Goal: Find specific page/section: Find specific page/section

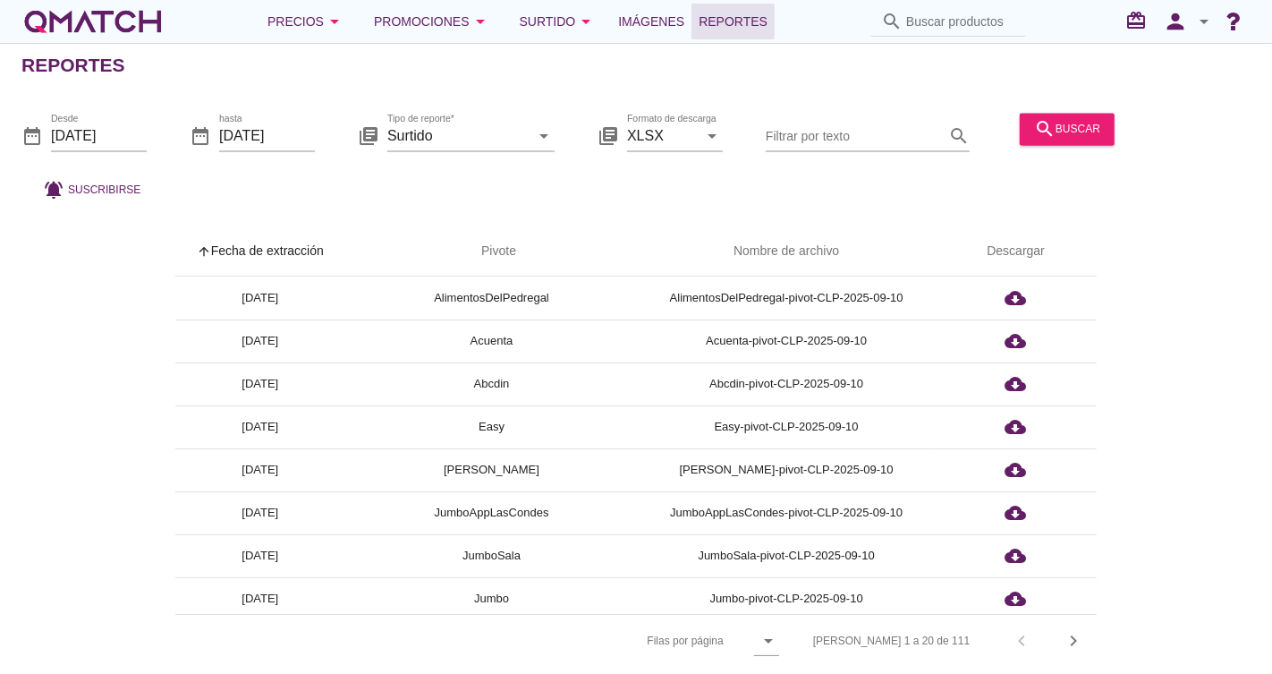
scroll to position [199, 0]
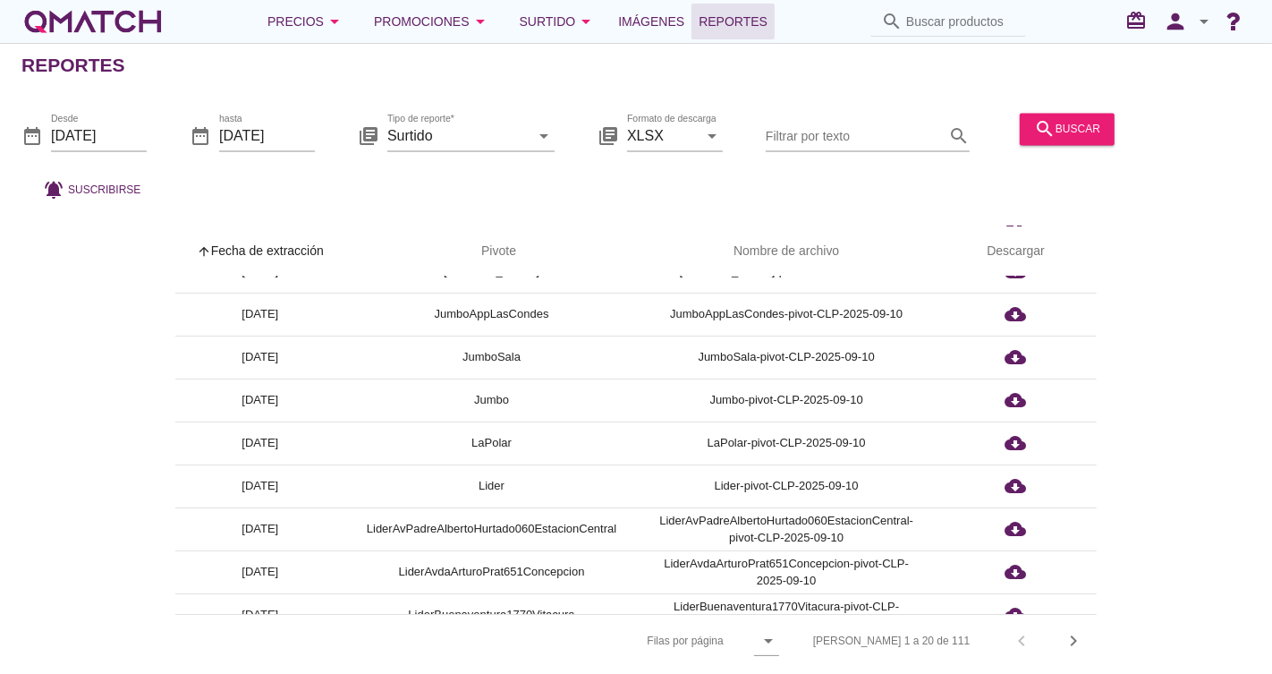
click at [966, 35] on div "Precios arrow_drop_down Promociones arrow_drop_down Surtido arrow_drop_down Imá…" at bounding box center [635, 22] width 1229 height 36
click at [965, 31] on input "Buscar productos" at bounding box center [960, 21] width 109 height 29
paste input "7801610003084"
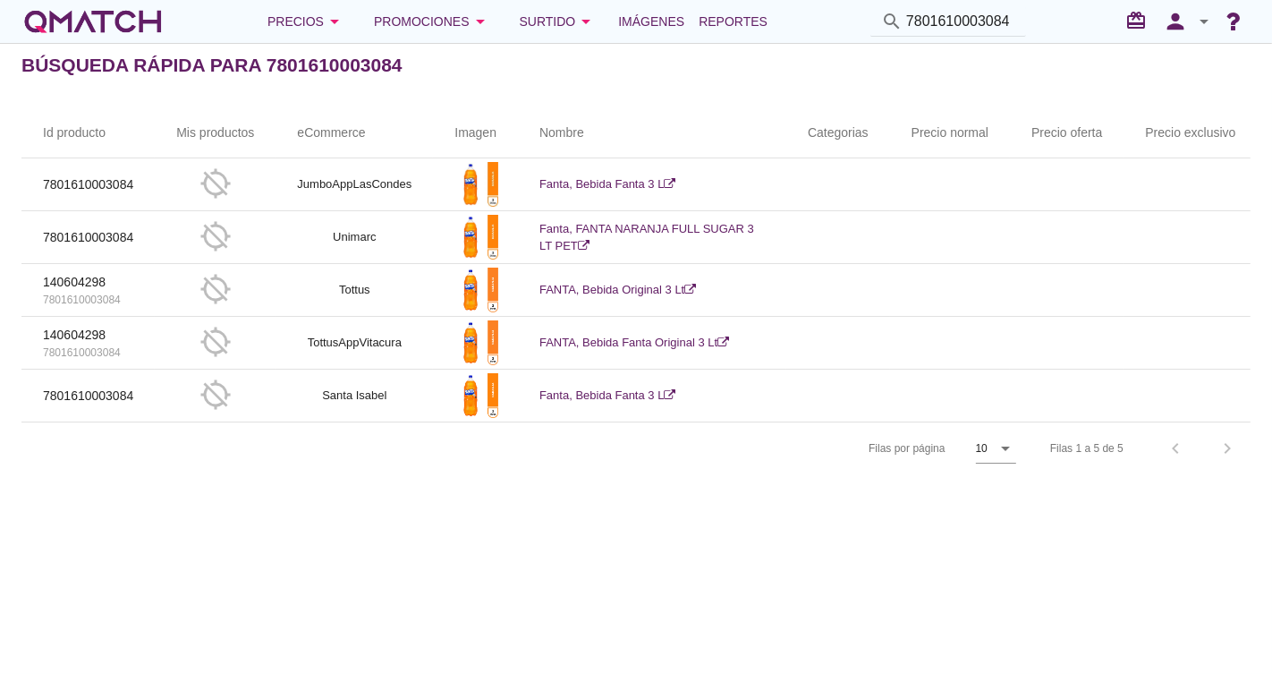
drag, startPoint x: 1020, startPoint y: 22, endPoint x: 333, endPoint y: -59, distance: 692.0
click at [333, 0] on html "Cerrar Cerrar Cerrar Cerrar Cerrar 5 10 15 20 25 50 Cambio disponibilidad de pr…" at bounding box center [636, 337] width 1272 height 674
click at [1020, 17] on div "search 7801610003084" at bounding box center [949, 22] width 156 height 30
drag, startPoint x: 1020, startPoint y: 17, endPoint x: 1030, endPoint y: 49, distance: 33.7
click at [856, 7] on div "Precios arrow_drop_down Promociones arrow_drop_down Surtido arrow_drop_down Imá…" at bounding box center [635, 22] width 1229 height 36
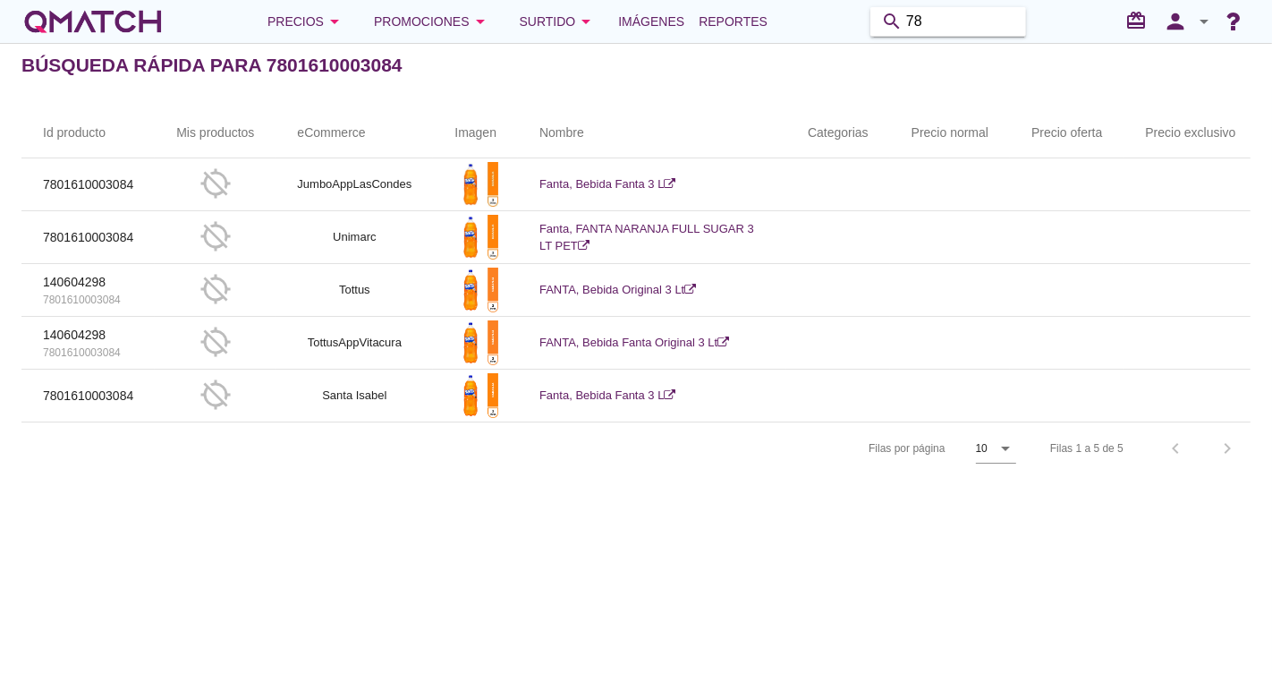
type input "7"
paste input "7801610323236"
type input "7801610323236"
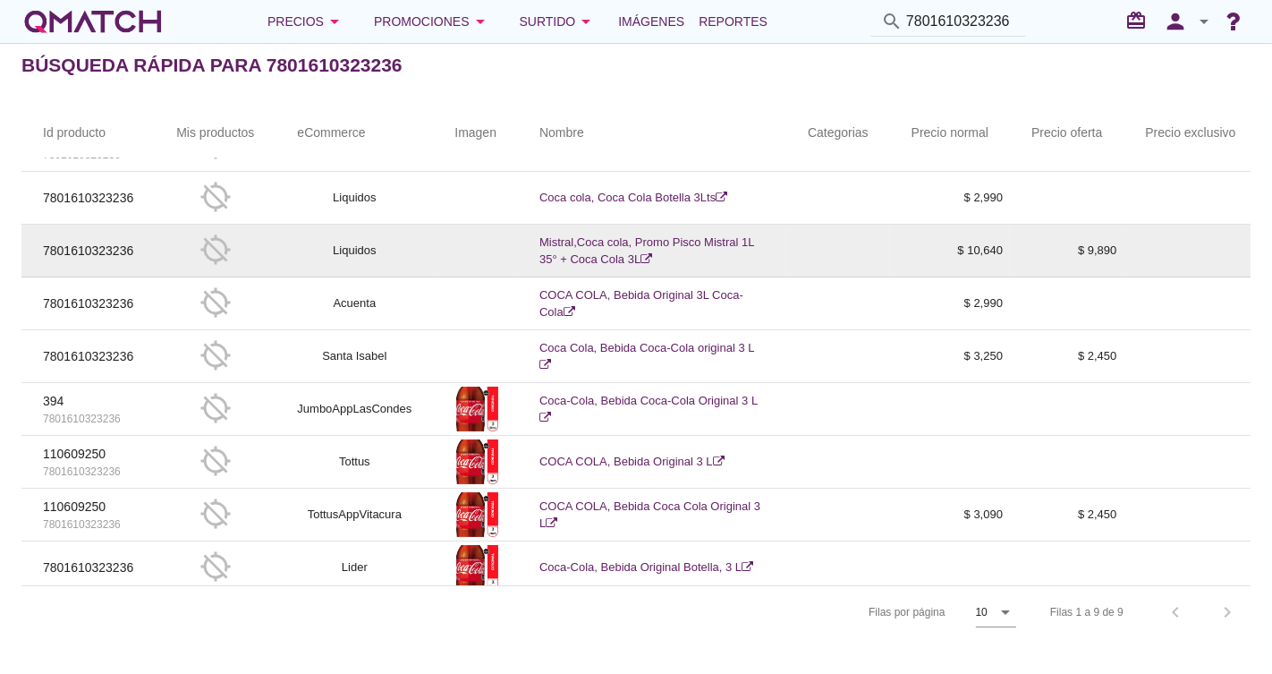
scroll to position [60, 0]
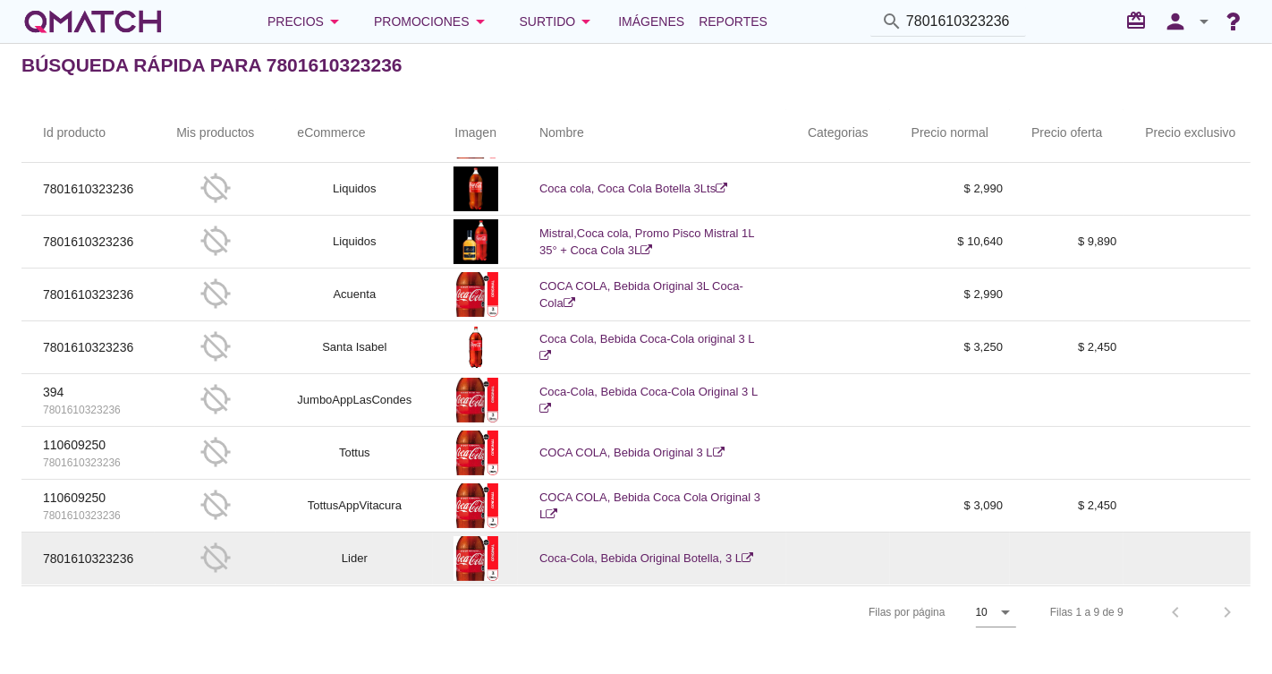
click at [692, 551] on link "Coca-Cola, Bebida Original Botella, 3 L" at bounding box center [647, 557] width 214 height 13
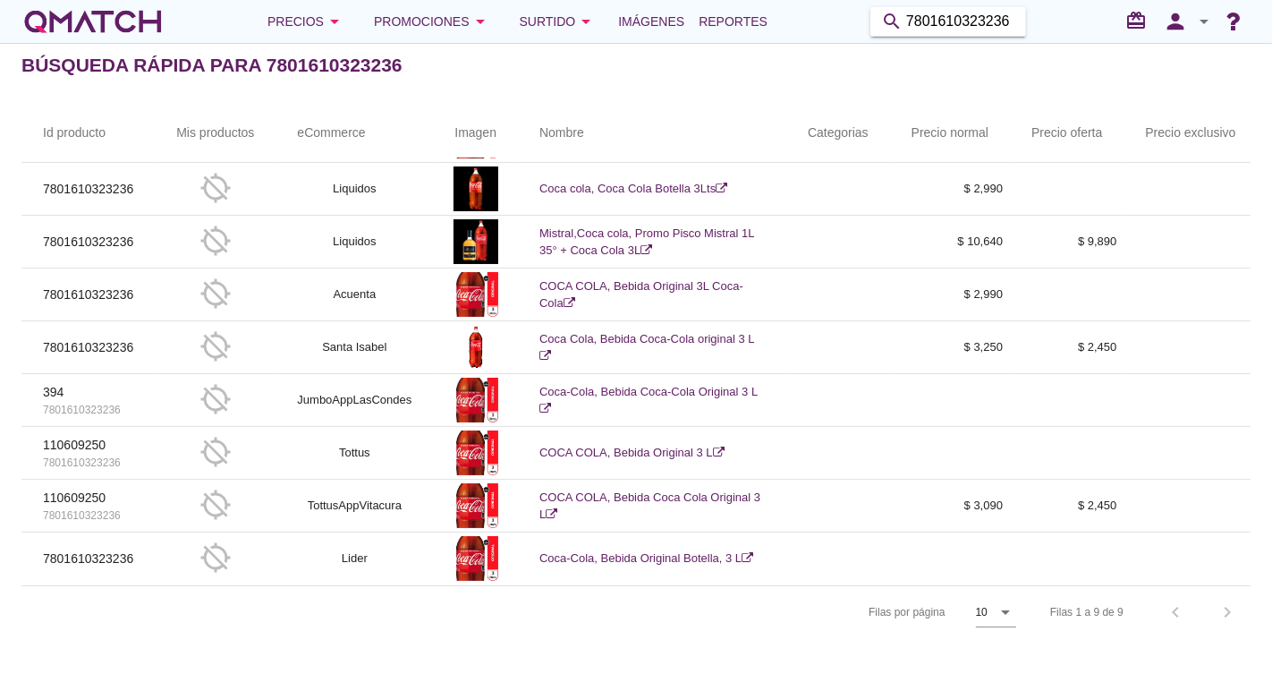
drag, startPoint x: 1012, startPoint y: 20, endPoint x: 750, endPoint y: 0, distance: 262.9
click at [739, 13] on div "Precios arrow_drop_down Promociones arrow_drop_down Surtido arrow_drop_down Imá…" at bounding box center [635, 22] width 1229 height 36
paste input "7802820990102"
type input "7802820990102"
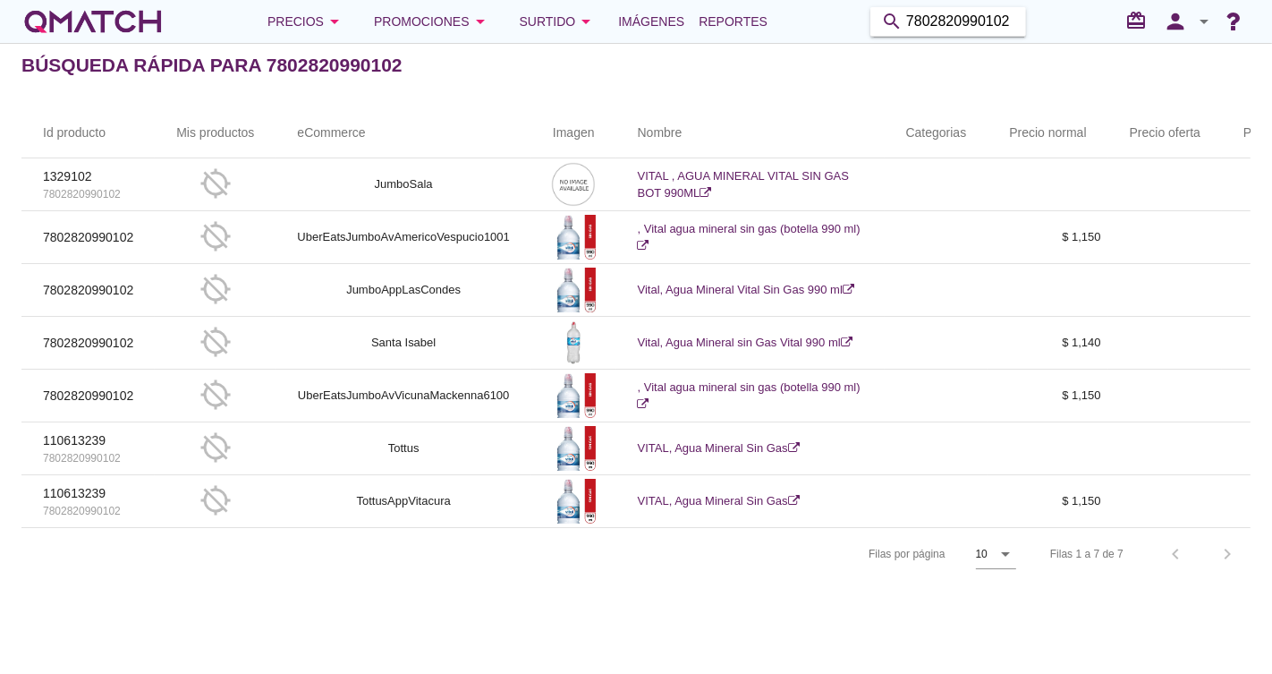
drag, startPoint x: 1008, startPoint y: 19, endPoint x: 785, endPoint y: -43, distance: 231.2
click at [785, 0] on html "5 10 15 20 25 50 Cerrar Cerrar Cerrar Cerrar Cerrar Cerrar Cerrar Cambio dispon…" at bounding box center [636, 337] width 1272 height 674
paste input "7801610352502"
type input "7801610352502"
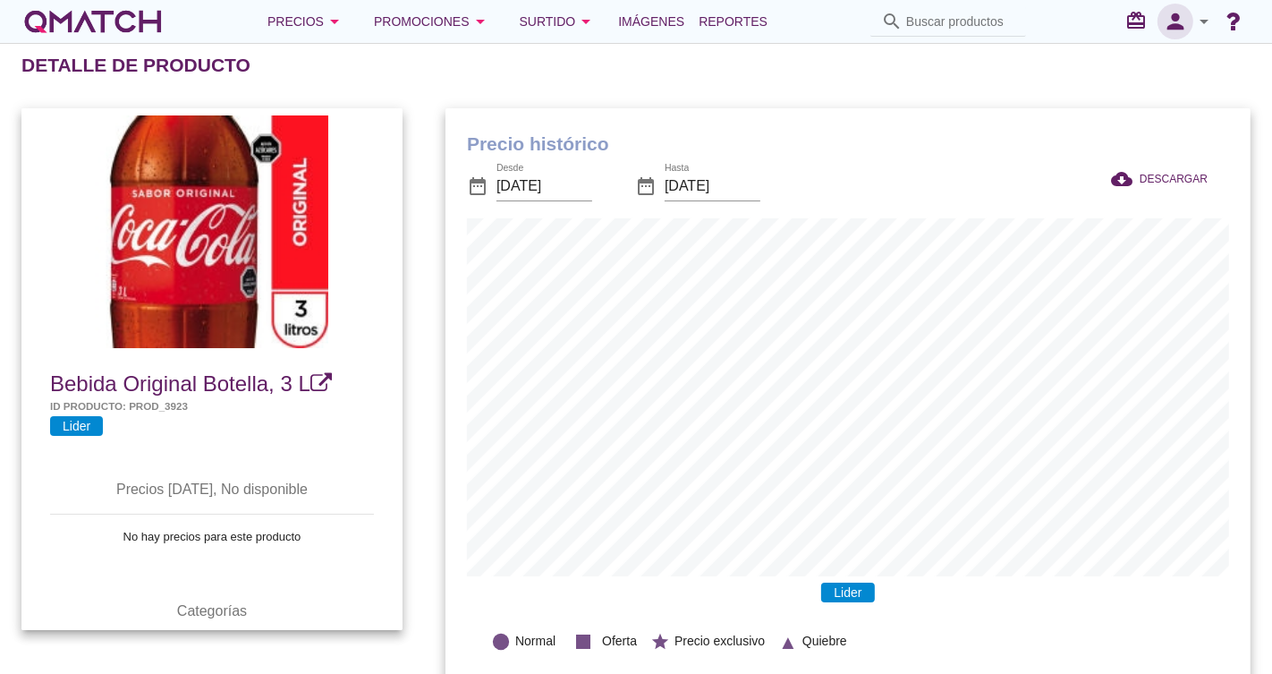
scroll to position [587, 805]
click at [544, 191] on input "[DATE]" at bounding box center [545, 186] width 96 height 29
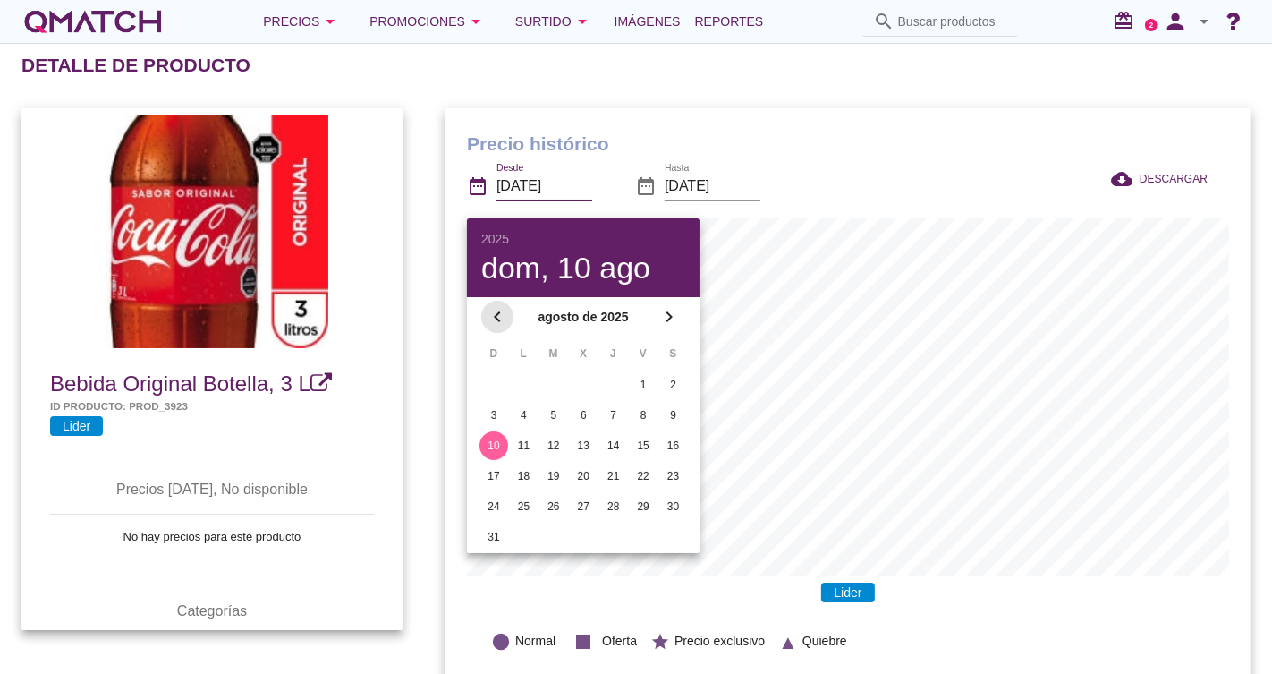
click at [506, 315] on icon "chevron_left" at bounding box center [497, 316] width 21 height 21
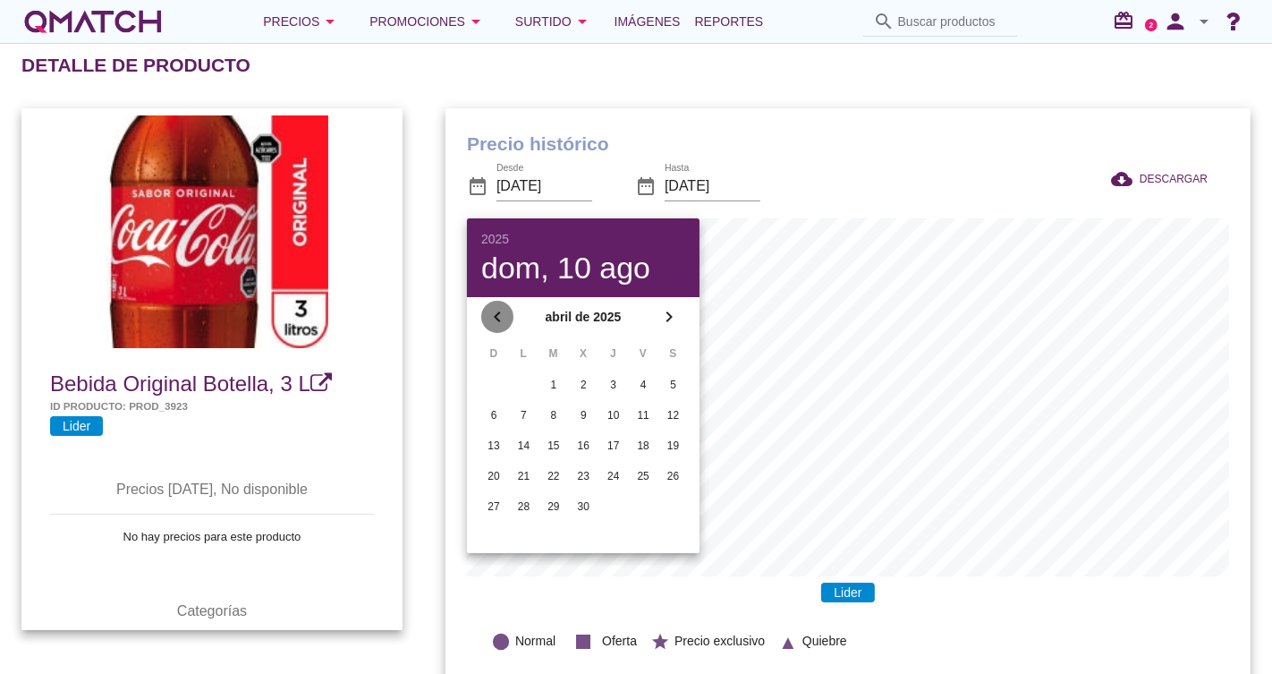
click at [506, 315] on icon "chevron_left" at bounding box center [497, 316] width 21 height 21
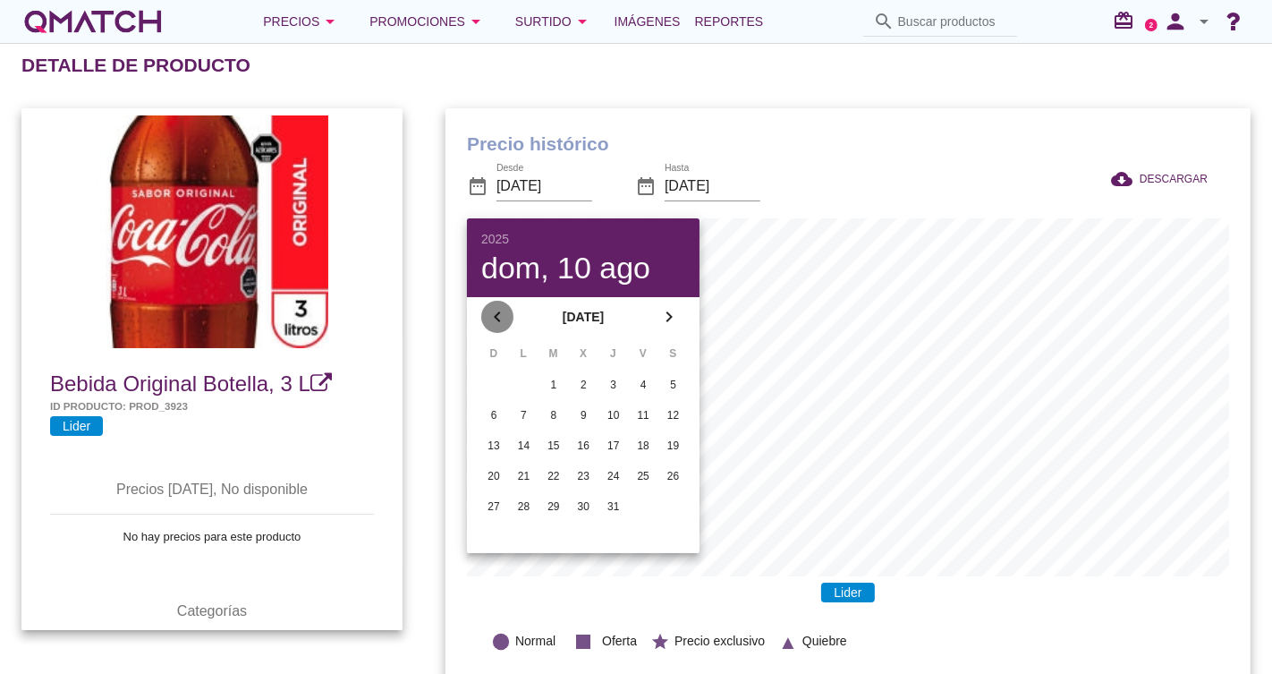
click at [506, 315] on icon "chevron_left" at bounding box center [497, 316] width 21 height 21
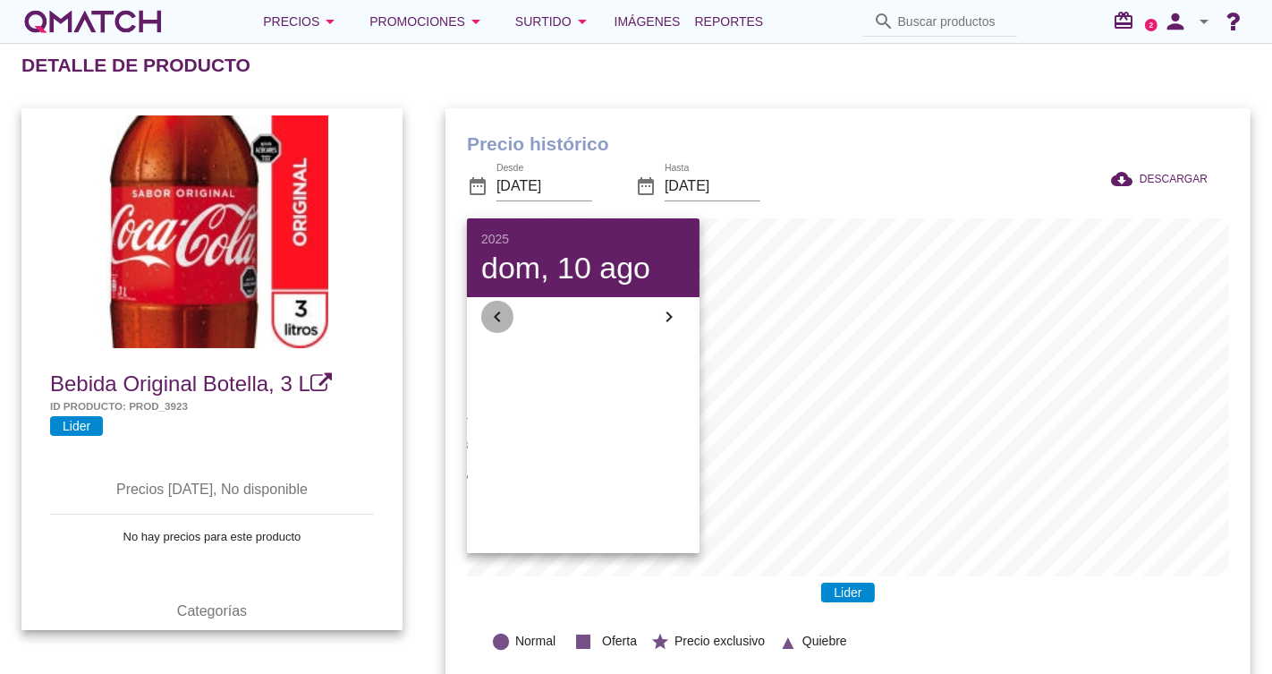
click at [506, 315] on icon "chevron_left" at bounding box center [497, 316] width 21 height 21
click at [519, 373] on button "1" at bounding box center [523, 384] width 29 height 29
type input "[DATE]"
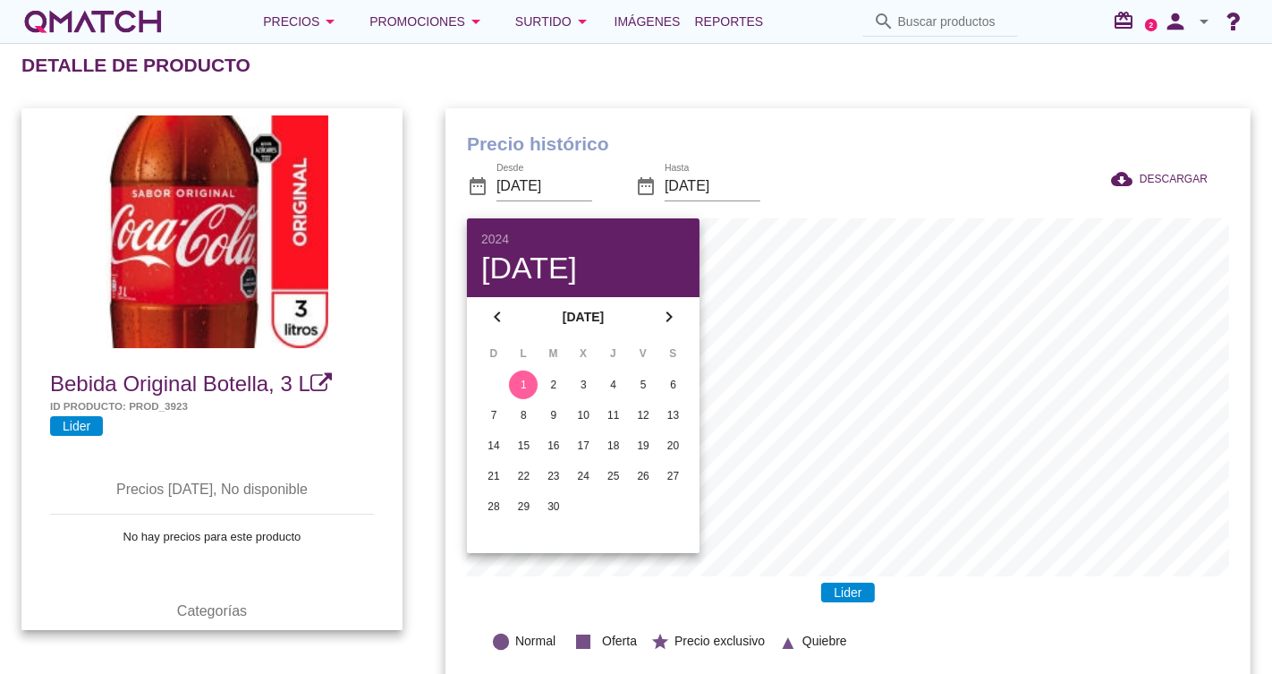
drag, startPoint x: 1007, startPoint y: 167, endPoint x: 1020, endPoint y: 167, distance: 13.4
click at [1014, 168] on div at bounding box center [1007, 187] width 165 height 61
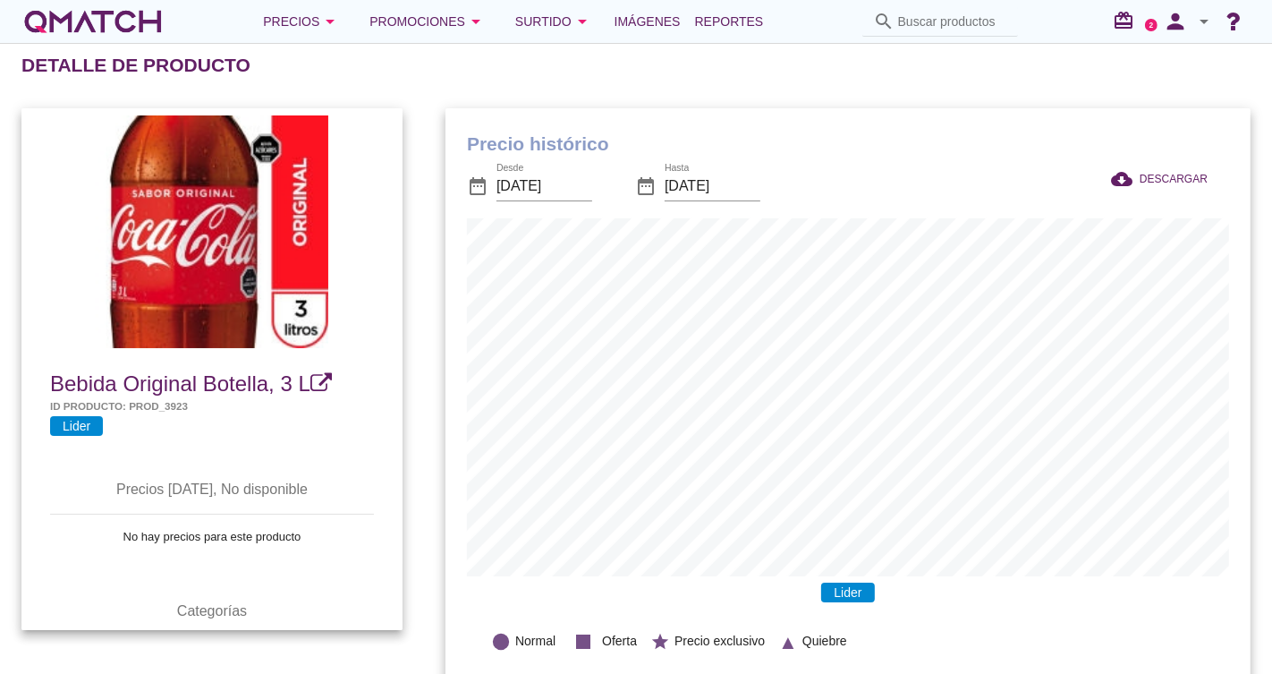
click at [976, 18] on input "Buscar productos" at bounding box center [952, 21] width 109 height 29
paste input "7801610002599"
type input "7801610002599"
